Goal: Transaction & Acquisition: Obtain resource

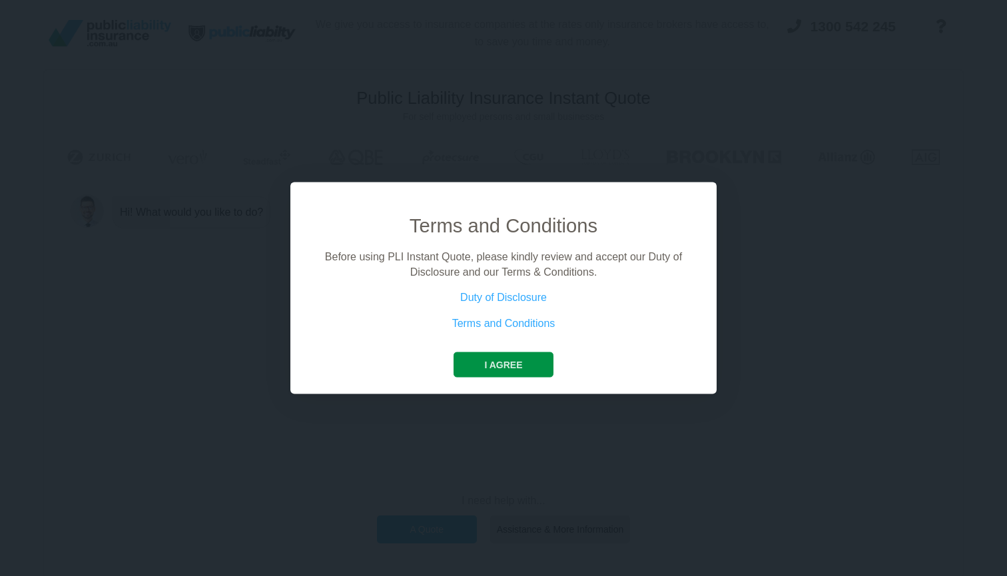
click at [507, 376] on button "I agree" at bounding box center [503, 364] width 99 height 25
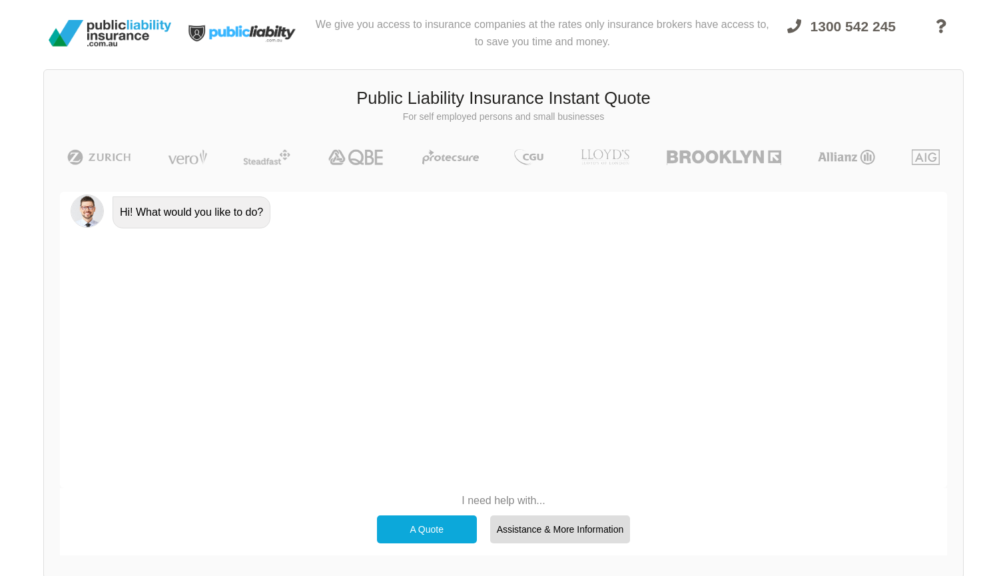
click at [442, 518] on div "A Quote" at bounding box center [427, 530] width 100 height 28
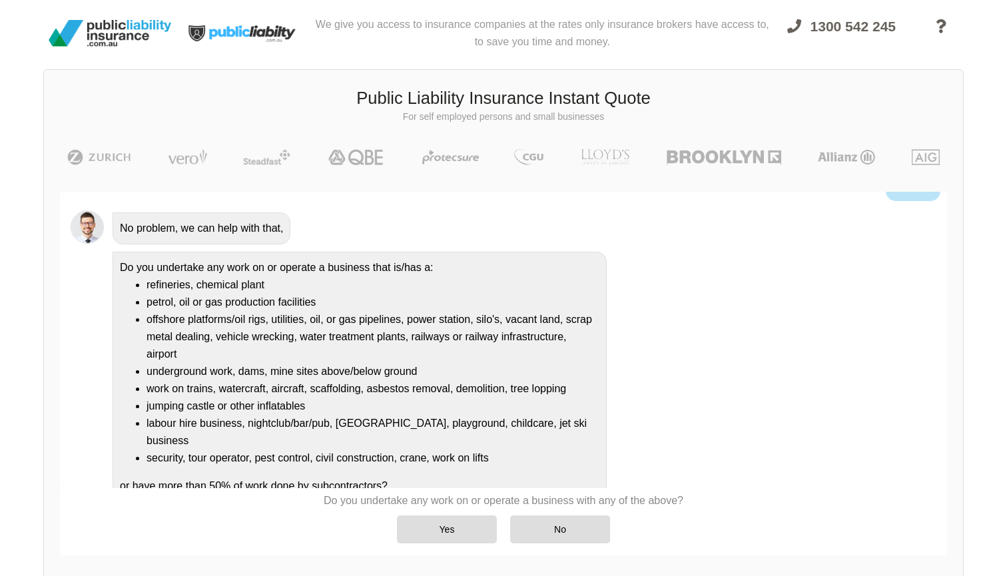
scroll to position [112, 0]
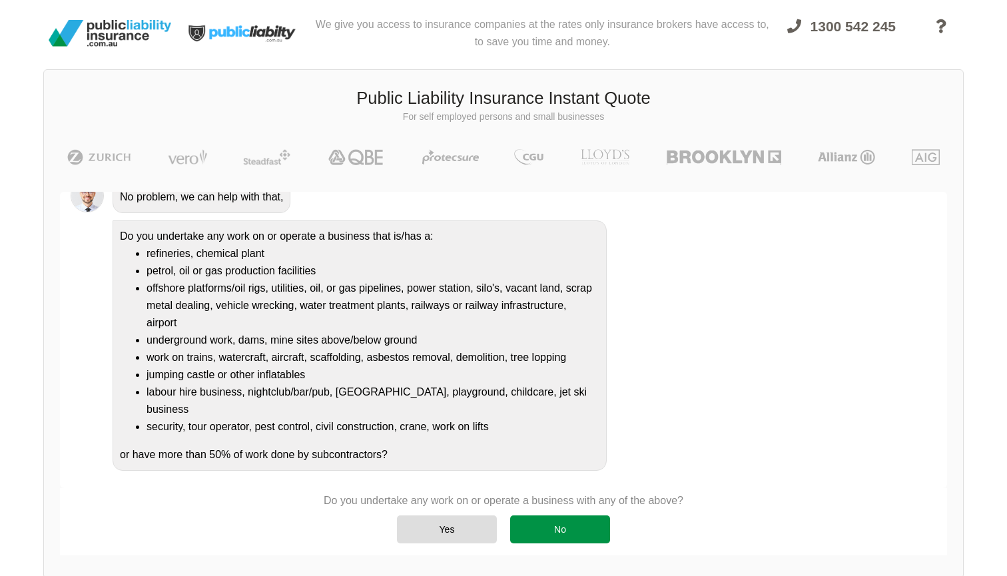
click at [547, 528] on div "No" at bounding box center [560, 530] width 100 height 28
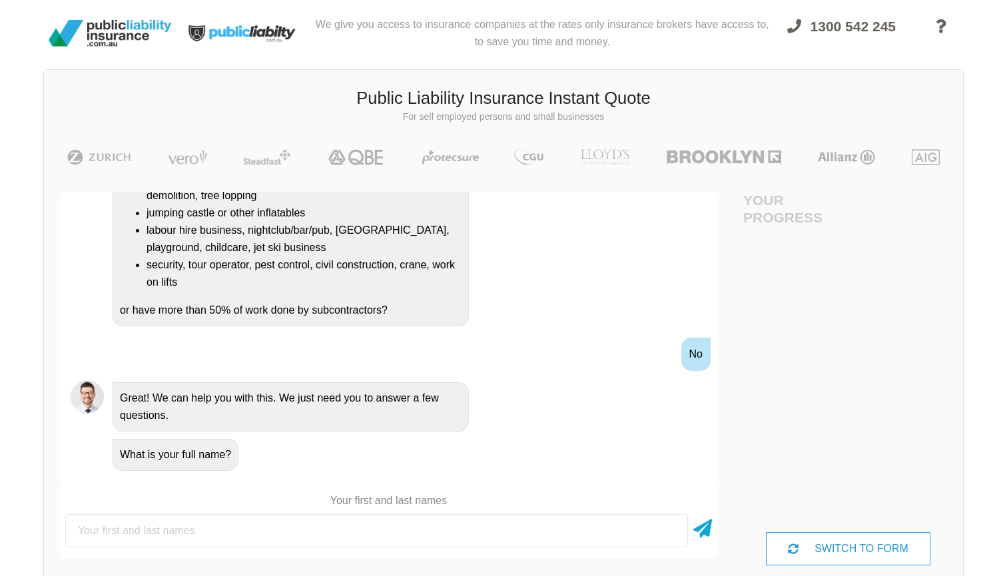
scroll to position [307, 0]
click at [313, 528] on input "text" at bounding box center [376, 530] width 623 height 33
type input "[PERSON_NAME]"
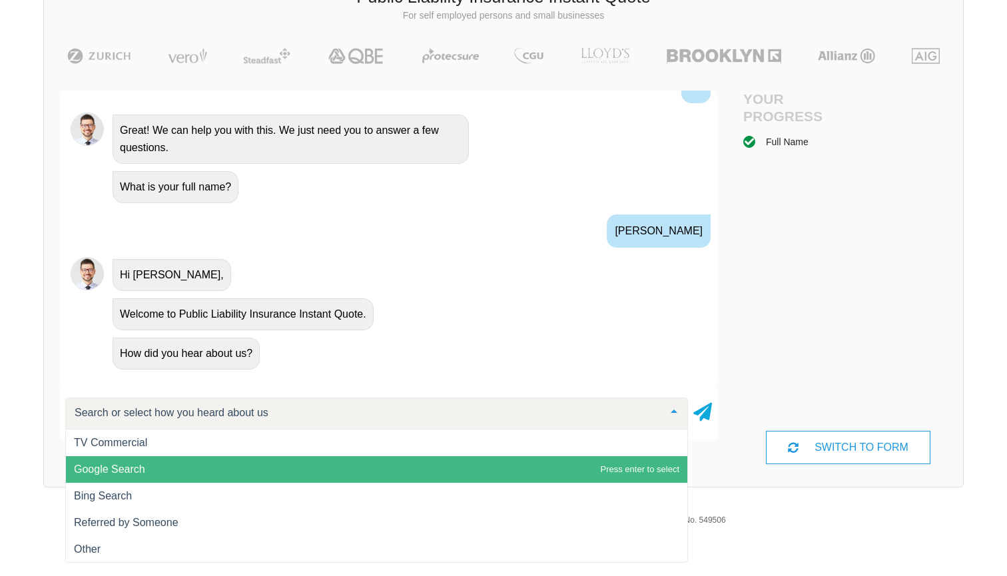
scroll to position [109, 0]
click at [160, 458] on span "Google Search" at bounding box center [376, 469] width 621 height 27
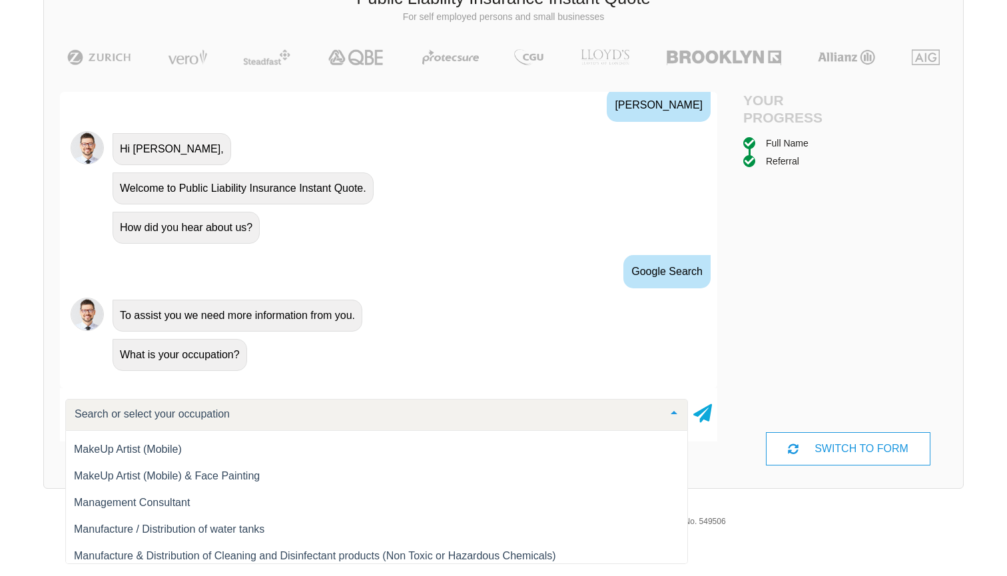
scroll to position [10688, 0]
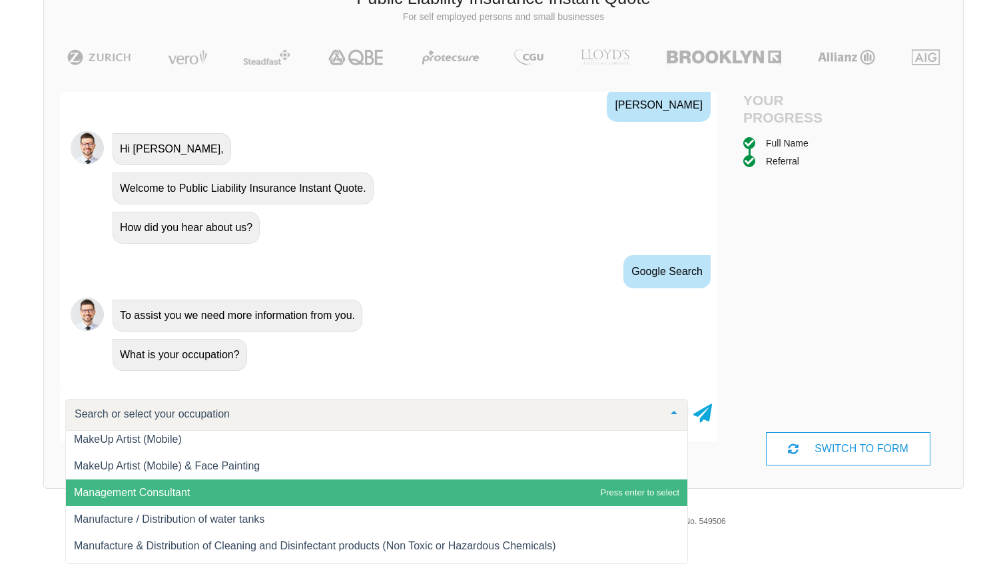
click at [154, 494] on span "Management Consultant" at bounding box center [132, 492] width 116 height 11
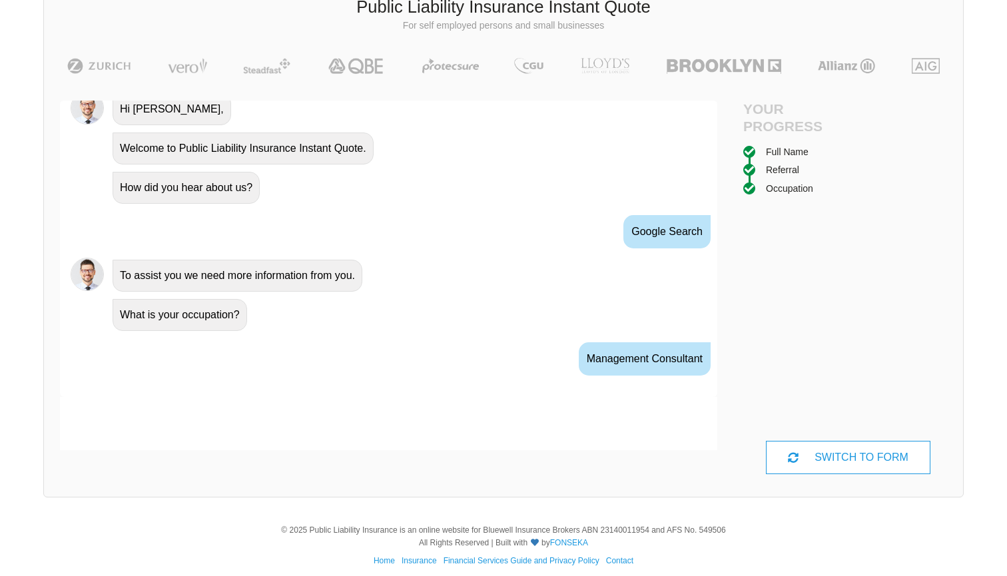
scroll to position [650, 0]
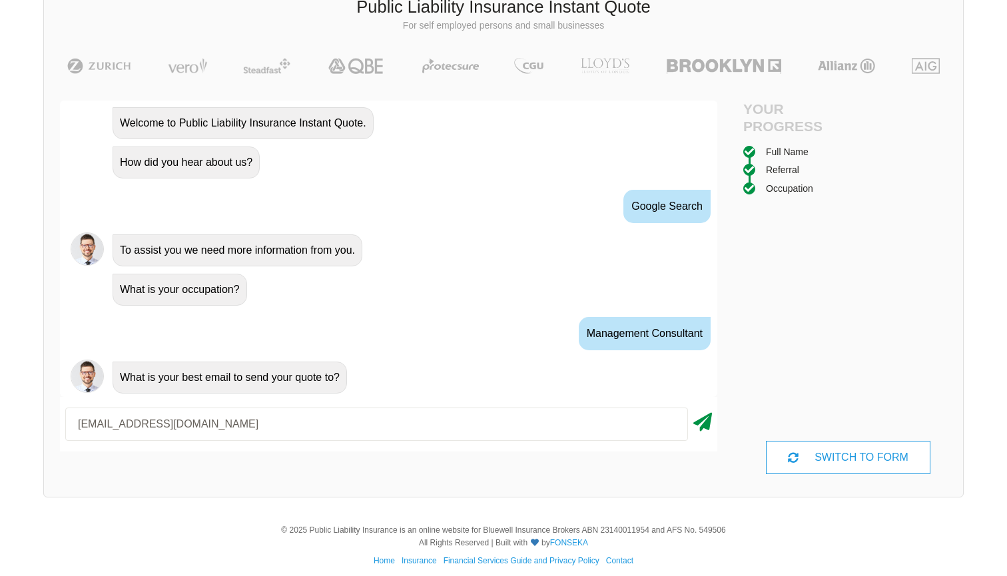
type input "[EMAIL_ADDRESS][DOMAIN_NAME]"
click at [696, 420] on icon at bounding box center [702, 420] width 19 height 24
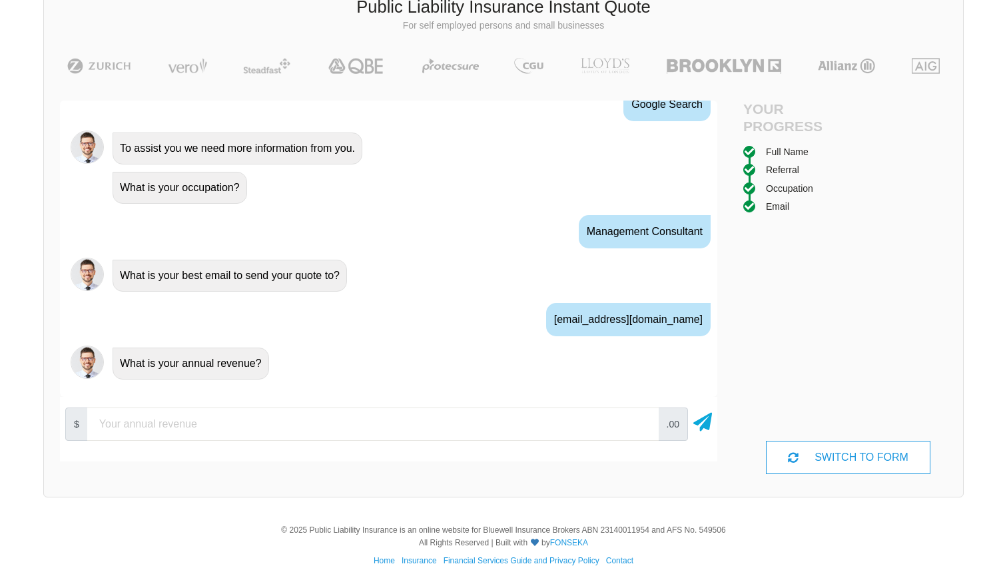
scroll to position [777, 0]
type input "20000"
drag, startPoint x: 296, startPoint y: 369, endPoint x: 700, endPoint y: 426, distance: 407.7
click at [700, 426] on icon at bounding box center [702, 420] width 19 height 24
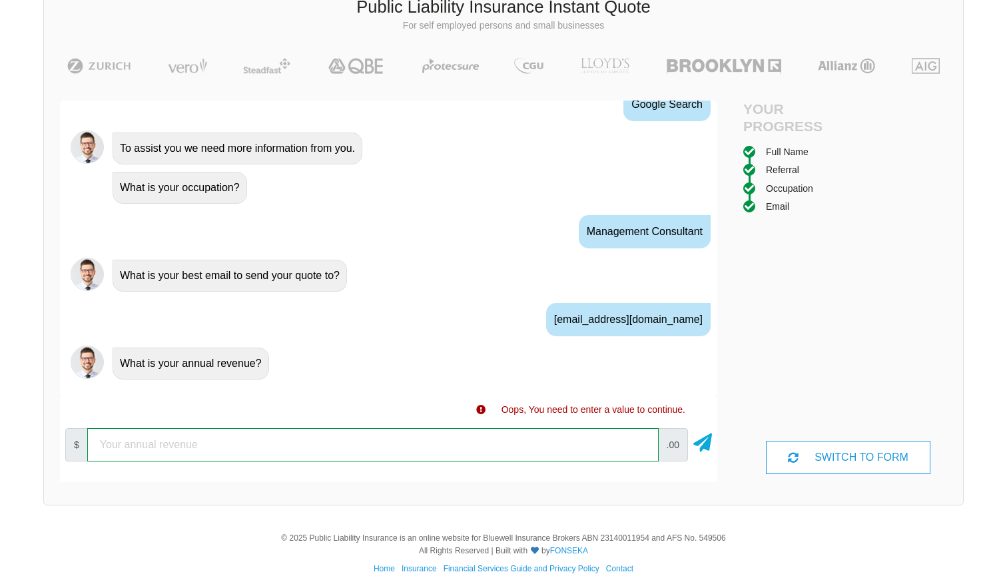
drag, startPoint x: 534, startPoint y: 442, endPoint x: 129, endPoint y: 443, distance: 404.3
click at [129, 443] on input "number" at bounding box center [372, 444] width 571 height 33
type input "20000"
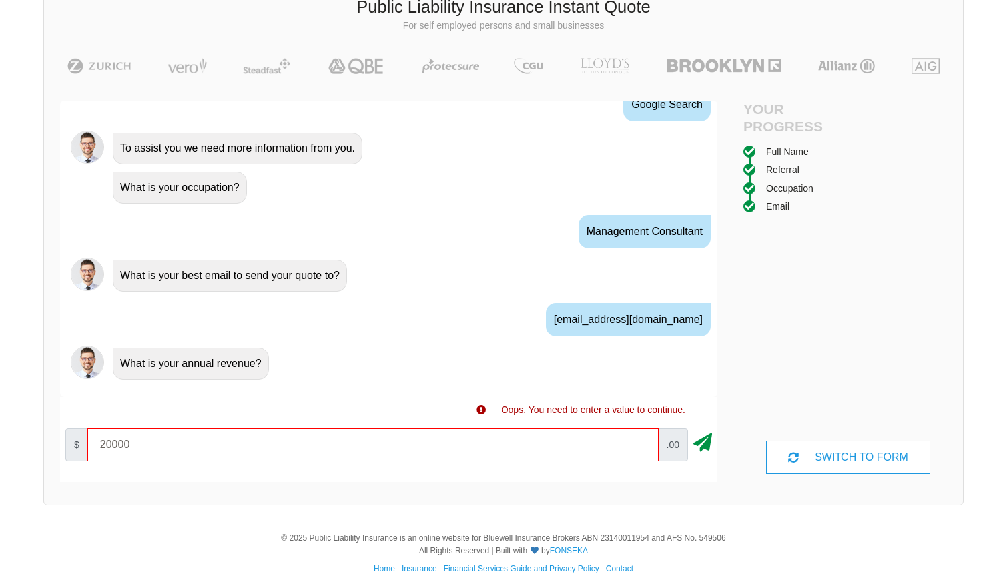
click at [709, 439] on icon at bounding box center [702, 440] width 19 height 24
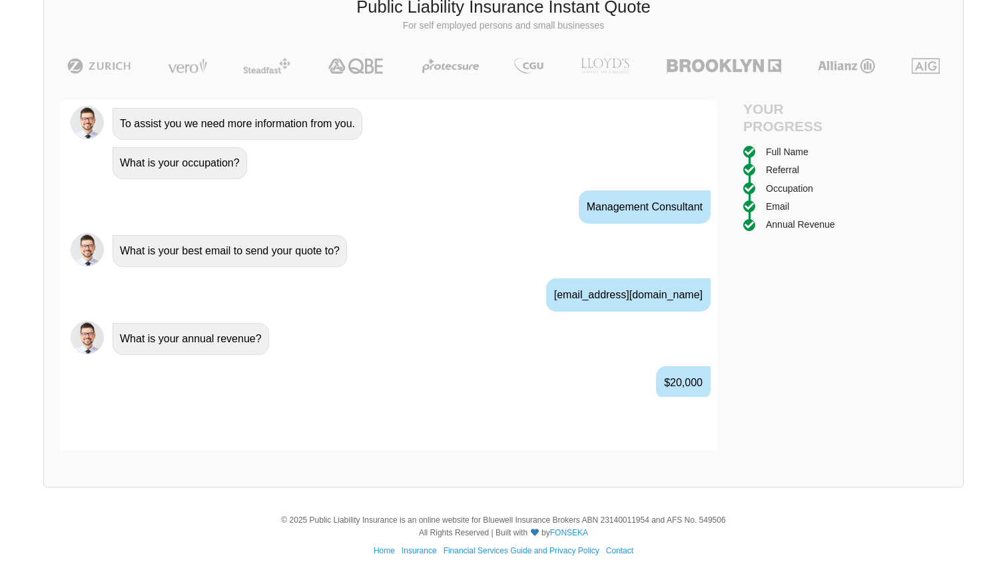
scroll to position [826, 0]
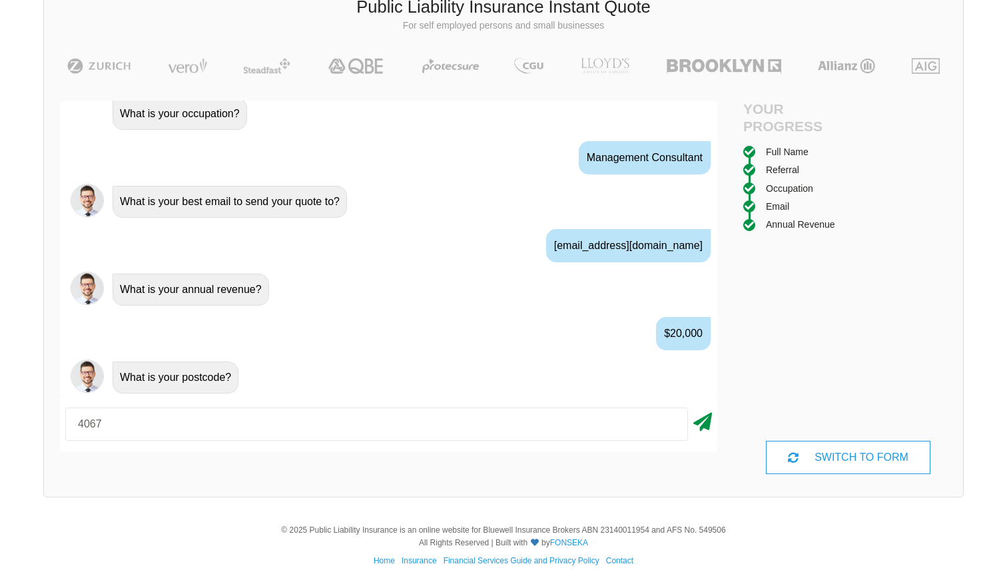
type input "4067"
click at [710, 411] on icon at bounding box center [702, 420] width 19 height 24
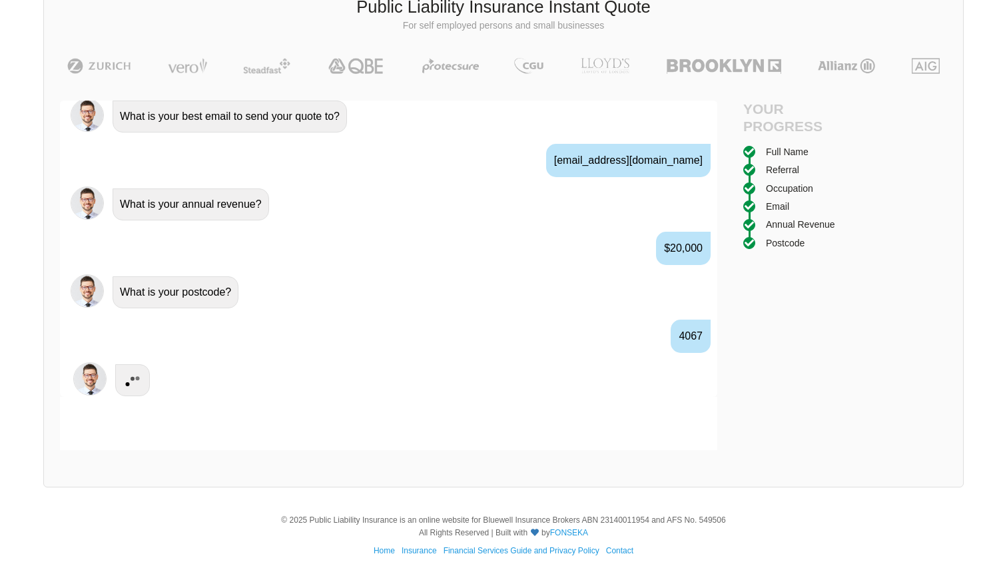
scroll to position [914, 0]
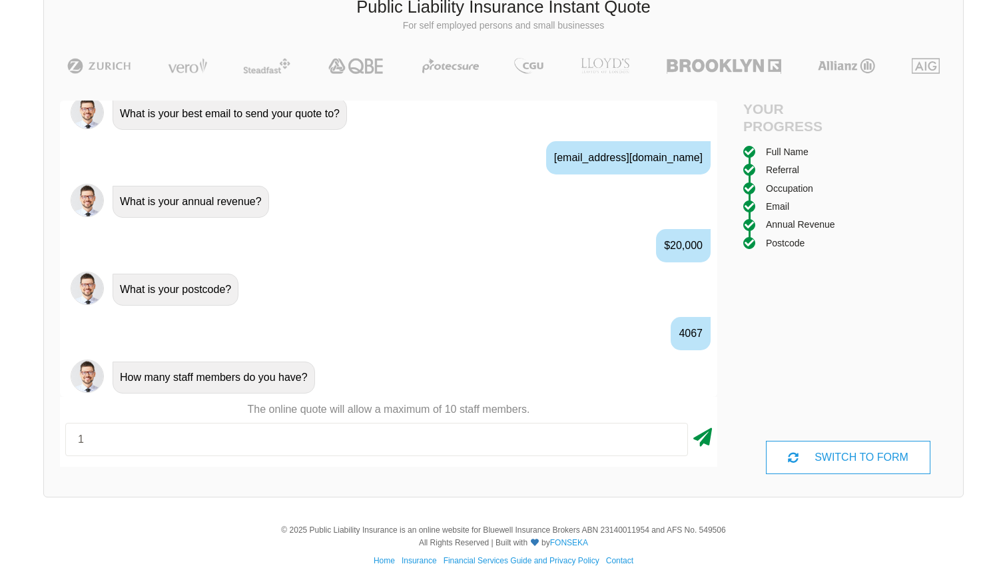
type input "1"
click at [702, 436] on icon at bounding box center [702, 435] width 19 height 24
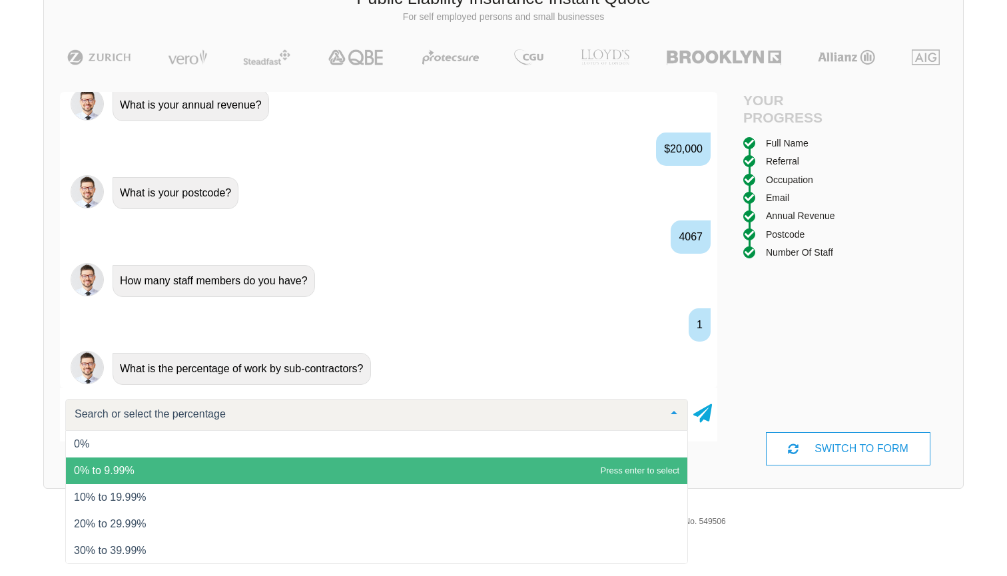
scroll to position [0, 0]
click at [143, 470] on span "0% to 9.99%" at bounding box center [376, 471] width 621 height 27
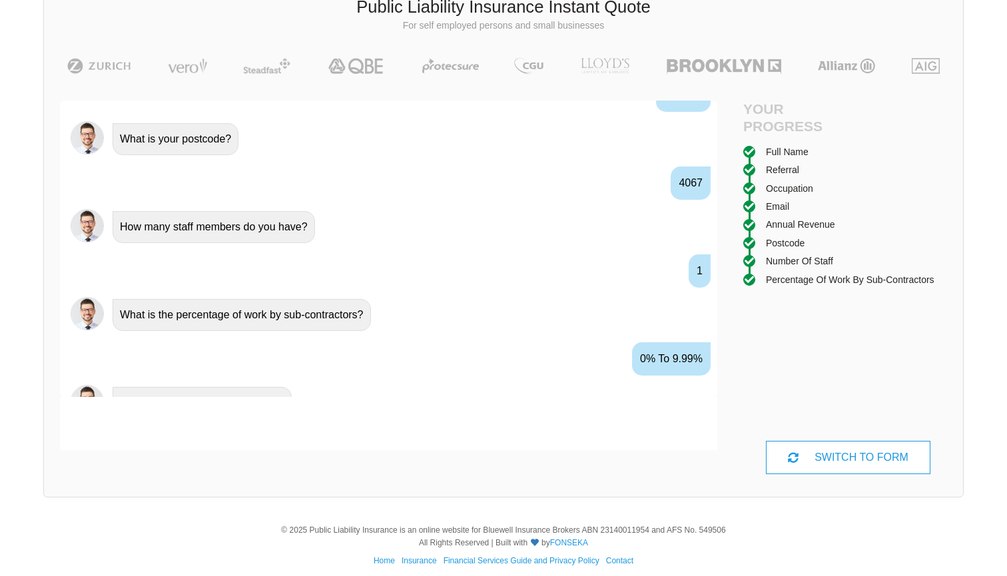
scroll to position [1090, 0]
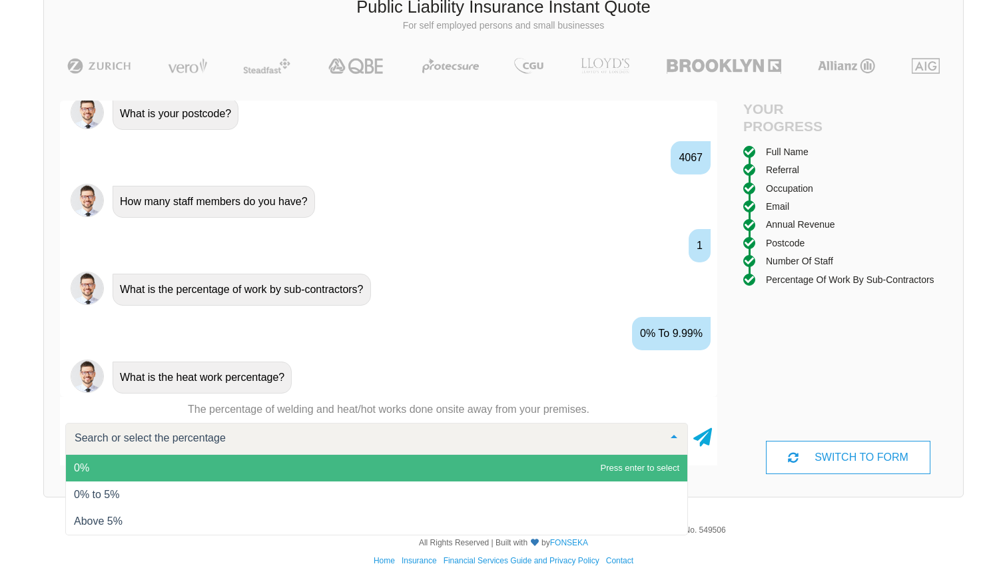
click at [109, 471] on span "0%" at bounding box center [376, 468] width 621 height 27
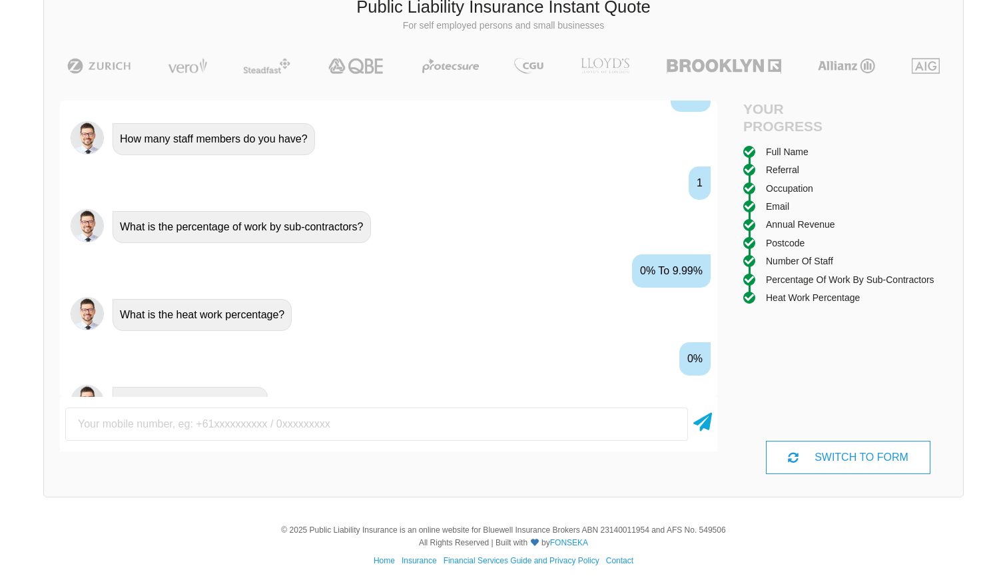
scroll to position [1178, 0]
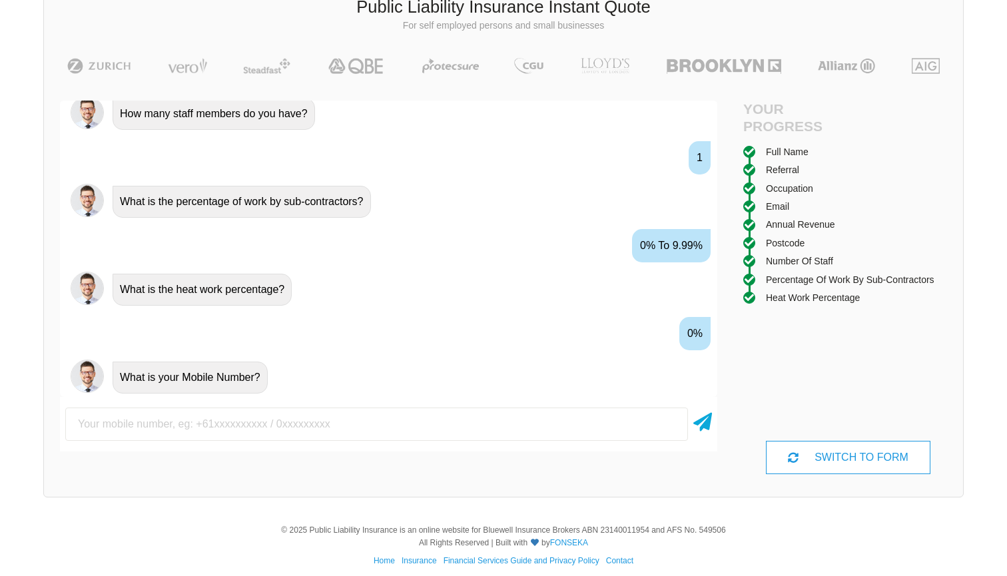
click at [222, 415] on input "text" at bounding box center [376, 424] width 623 height 33
type input "0459313882"
click at [702, 421] on icon at bounding box center [702, 420] width 19 height 24
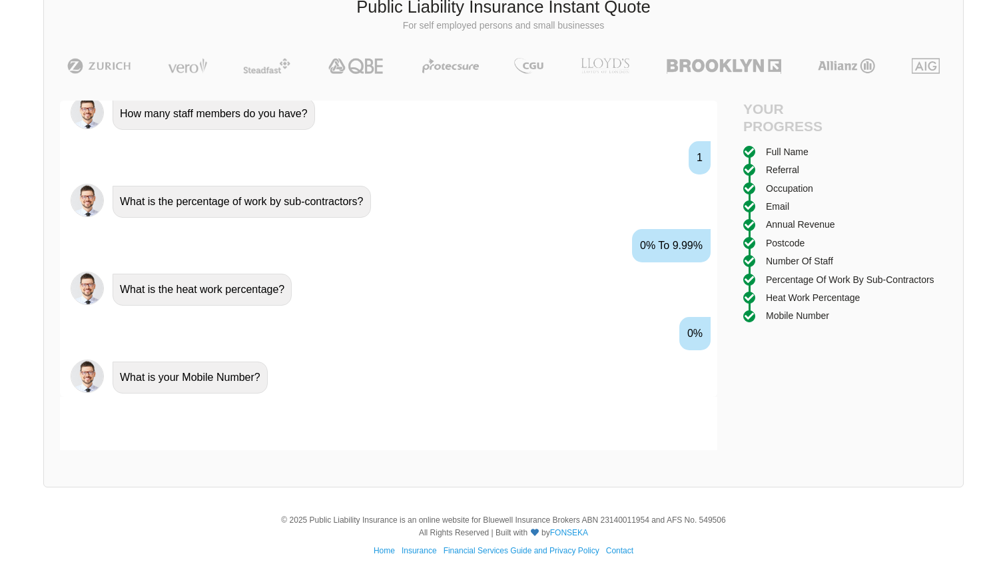
scroll to position [1266, 0]
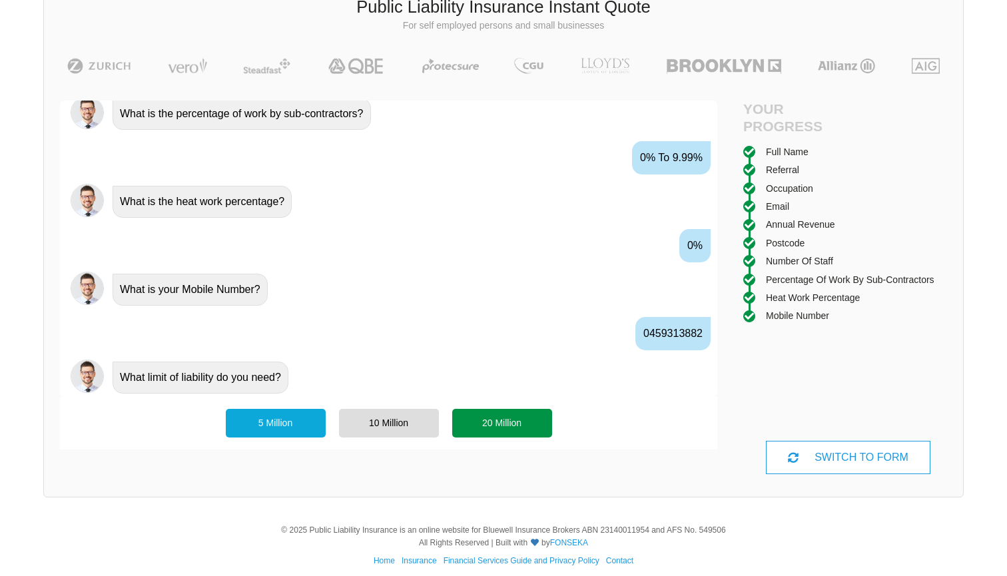
click at [504, 423] on div "20 Million" at bounding box center [502, 423] width 100 height 28
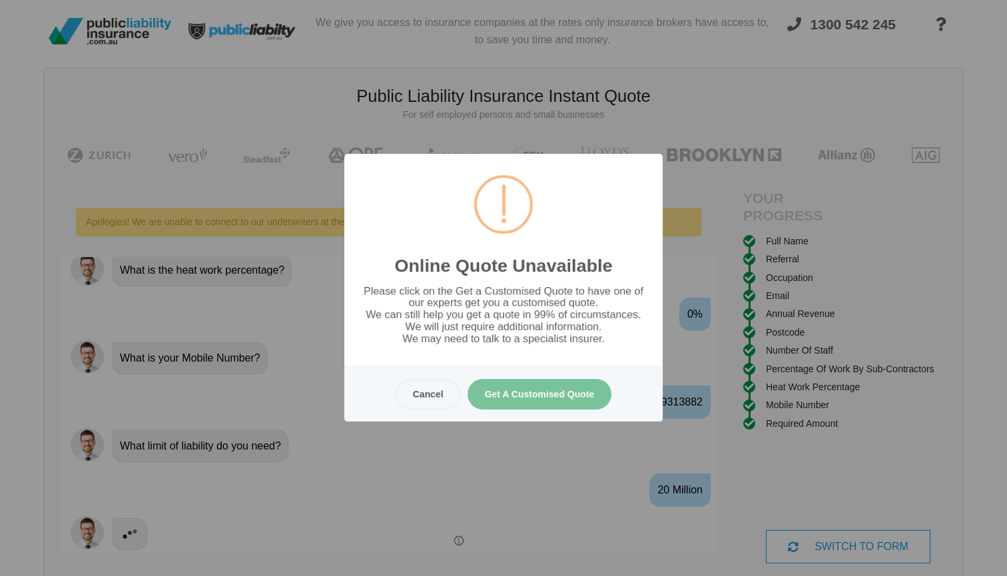
scroll to position [0, 0]
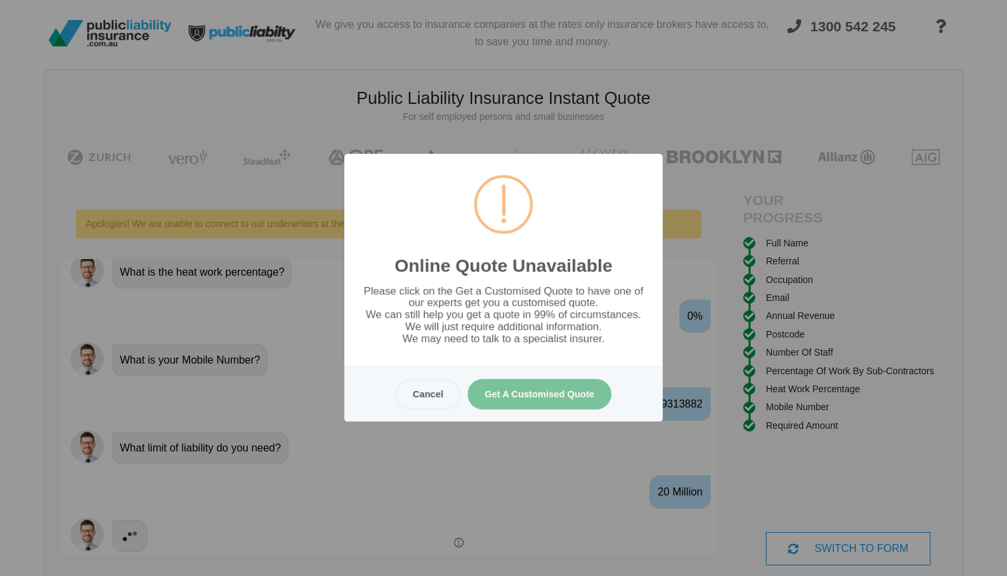
click at [524, 392] on button "Get A Customised Quote" at bounding box center [540, 394] width 145 height 31
